Goal: Navigation & Orientation: Understand site structure

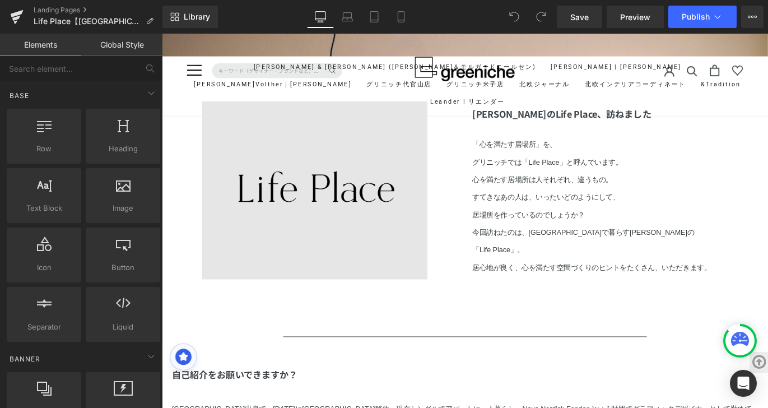
scroll to position [556, 0]
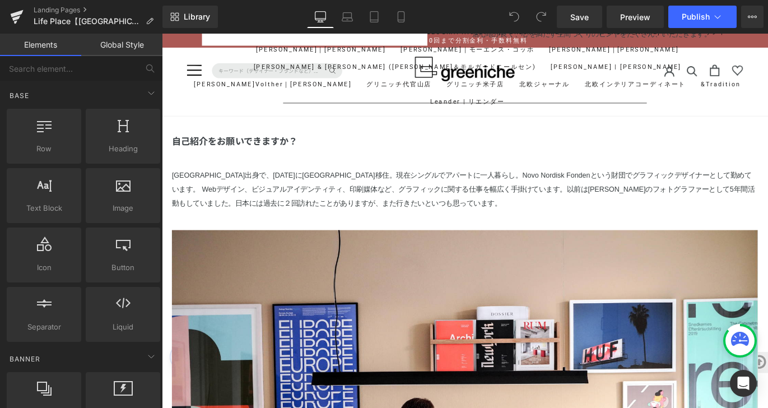
click at [354, 208] on span "現在シングルでアパートに一人暮らし。Novo Nordisk Fondenという財団でグラフィックデザイナーとして勤めています。 Webデザイン、ビジュアルア…" at bounding box center [499, 207] width 652 height 40
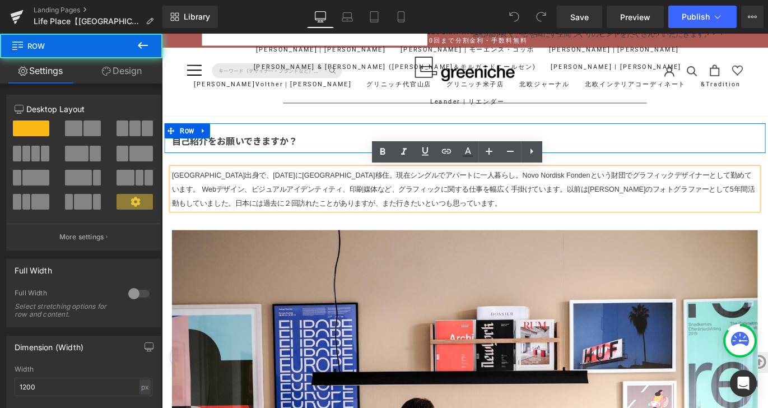
drag, startPoint x: 374, startPoint y: 140, endPoint x: 374, endPoint y: 154, distance: 14.6
click at [374, 154] on div "自己紹介をお願いできますか？ Text Block Row" at bounding box center [501, 150] width 672 height 33
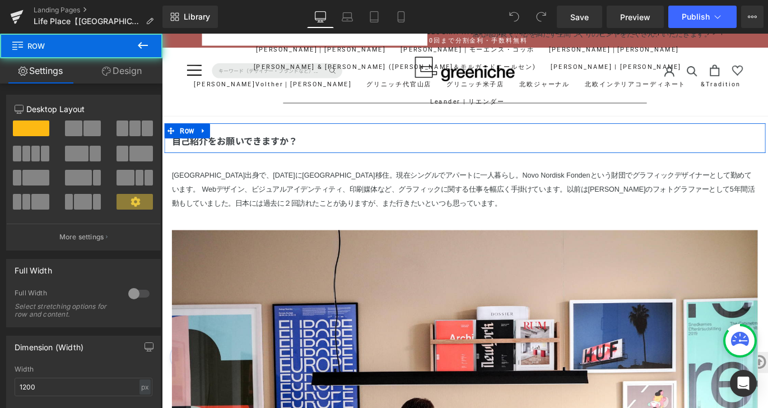
click at [374, 163] on div "自己紹介をお願いできますか？ Text Block Row" at bounding box center [501, 150] width 672 height 33
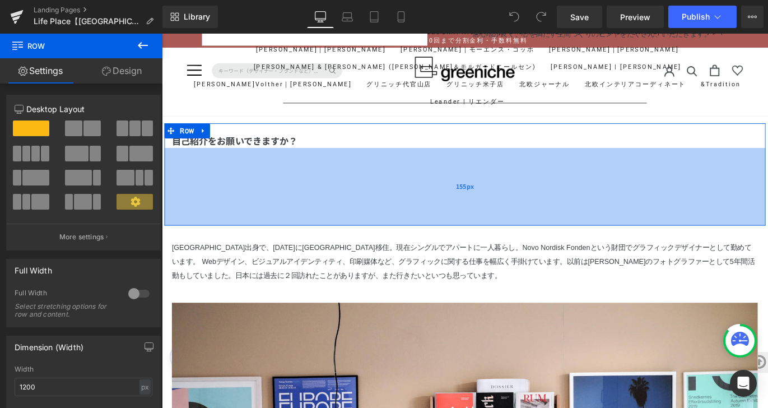
drag, startPoint x: 384, startPoint y: 166, endPoint x: 389, endPoint y: 247, distance: 81.4
click at [389, 247] on div "155px" at bounding box center [501, 204] width 672 height 87
